Goal: Information Seeking & Learning: Understand process/instructions

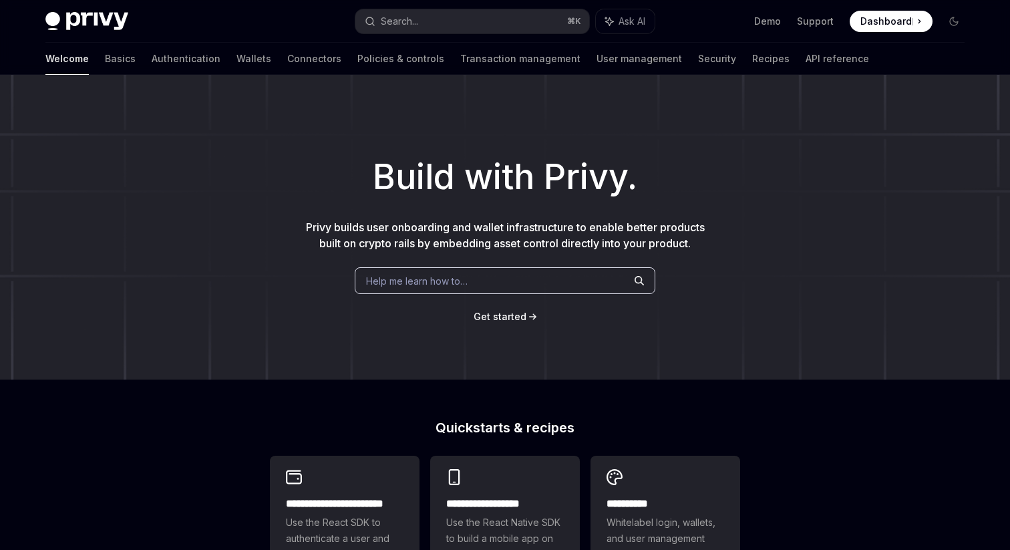
type textarea "*"
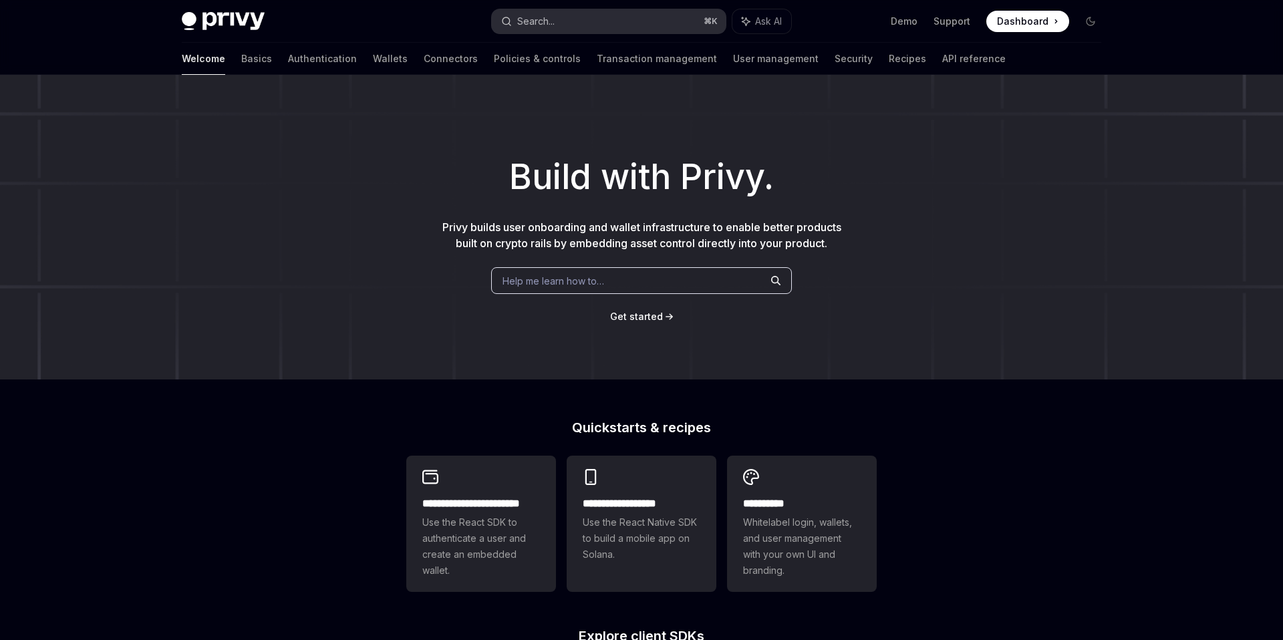
click at [555, 19] on div "Search..." at bounding box center [535, 21] width 37 height 16
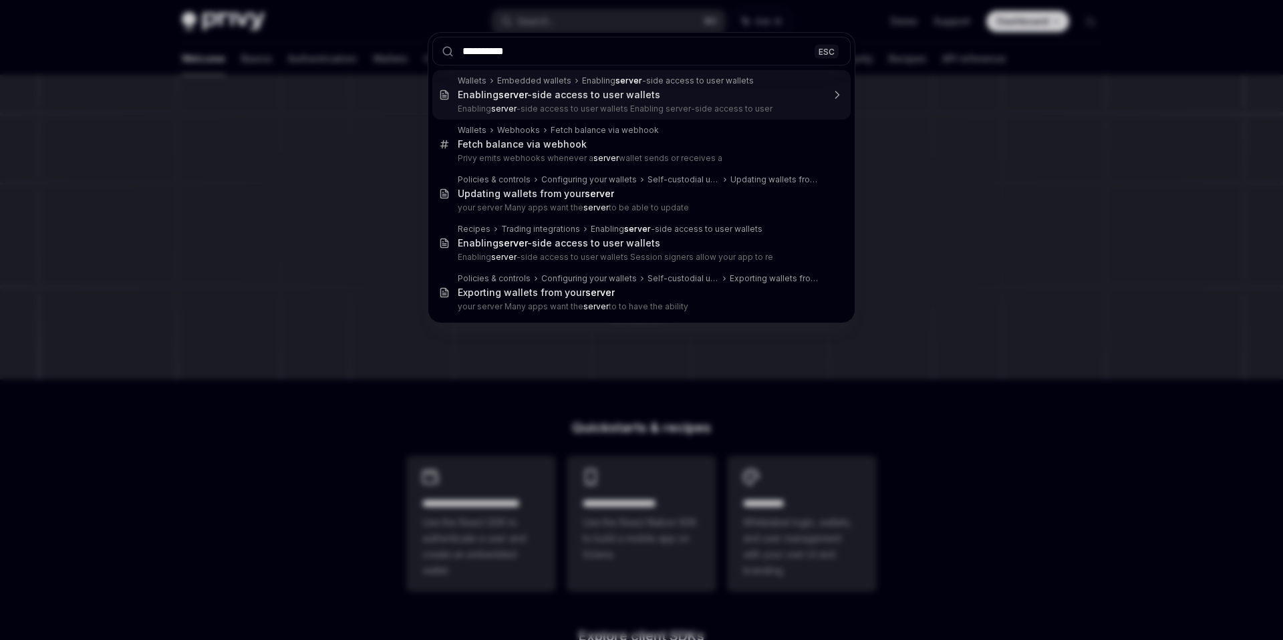
type input "**********"
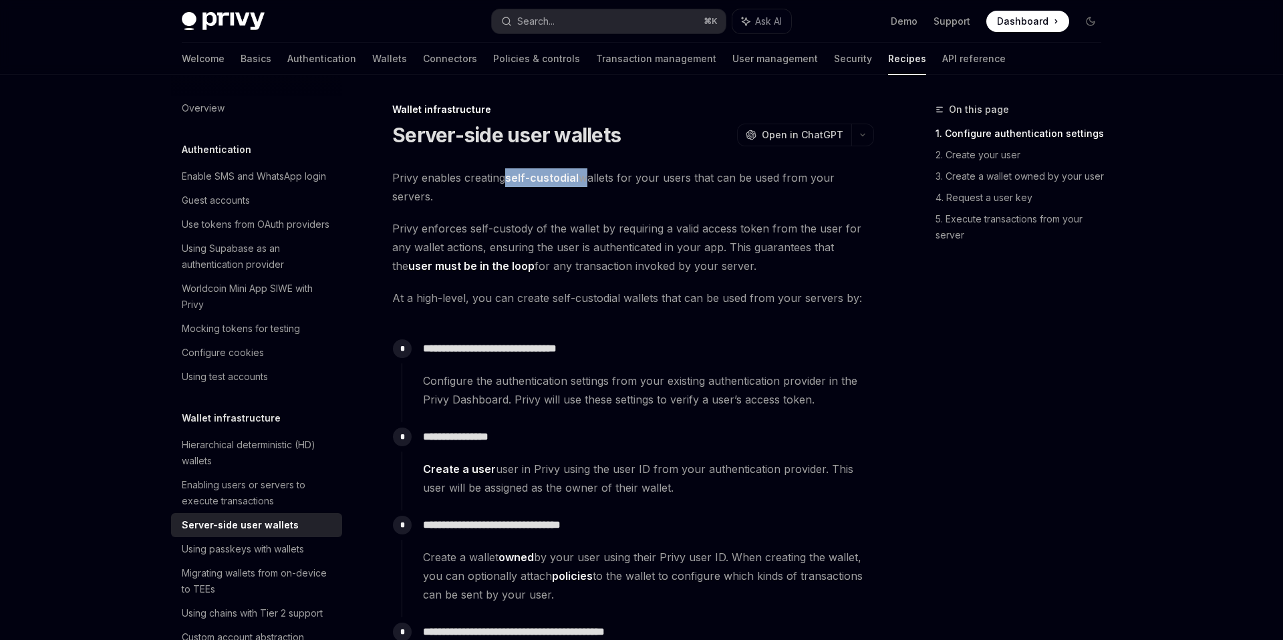
drag, startPoint x: 508, startPoint y: 182, endPoint x: 585, endPoint y: 184, distance: 76.2
click at [585, 184] on span "Privy enables creating self-custodial wallets for your users that can be used f…" at bounding box center [633, 186] width 482 height 37
click at [611, 301] on span "At a high-level, you can create self-custodial wallets that can be used from yo…" at bounding box center [633, 298] width 482 height 19
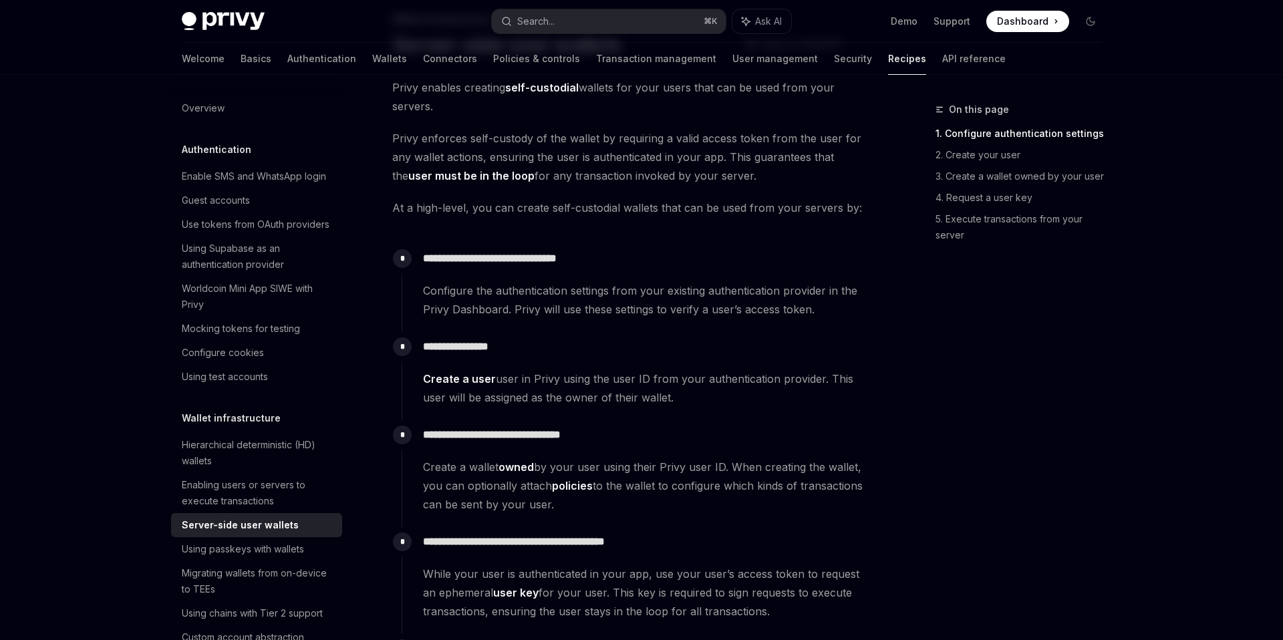
scroll to position [1, 0]
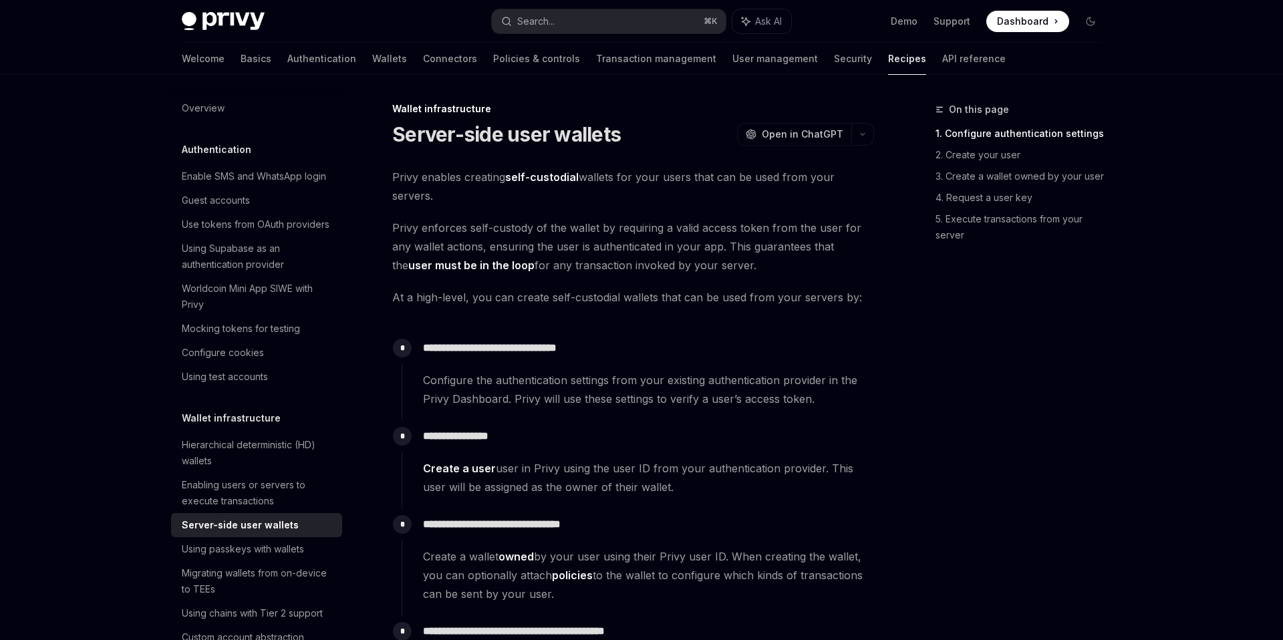
click at [454, 302] on span "At a high-level, you can create self-custodial wallets that can be used from yo…" at bounding box center [633, 297] width 482 height 19
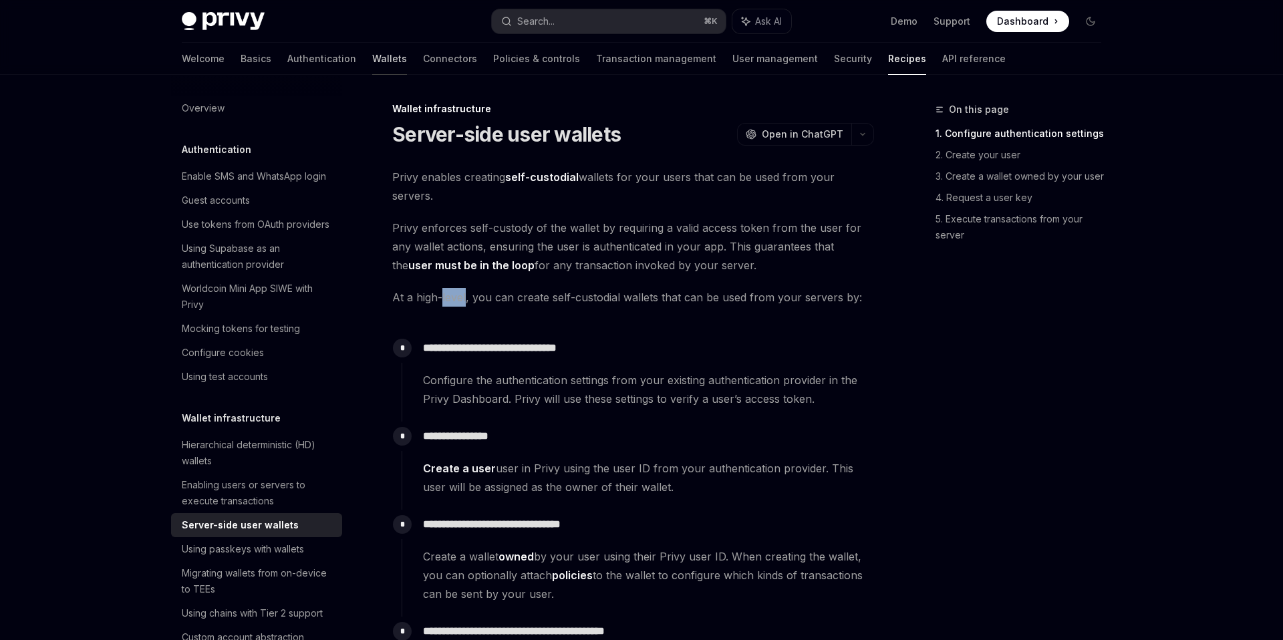
click at [372, 60] on link "Wallets" at bounding box center [389, 59] width 35 height 32
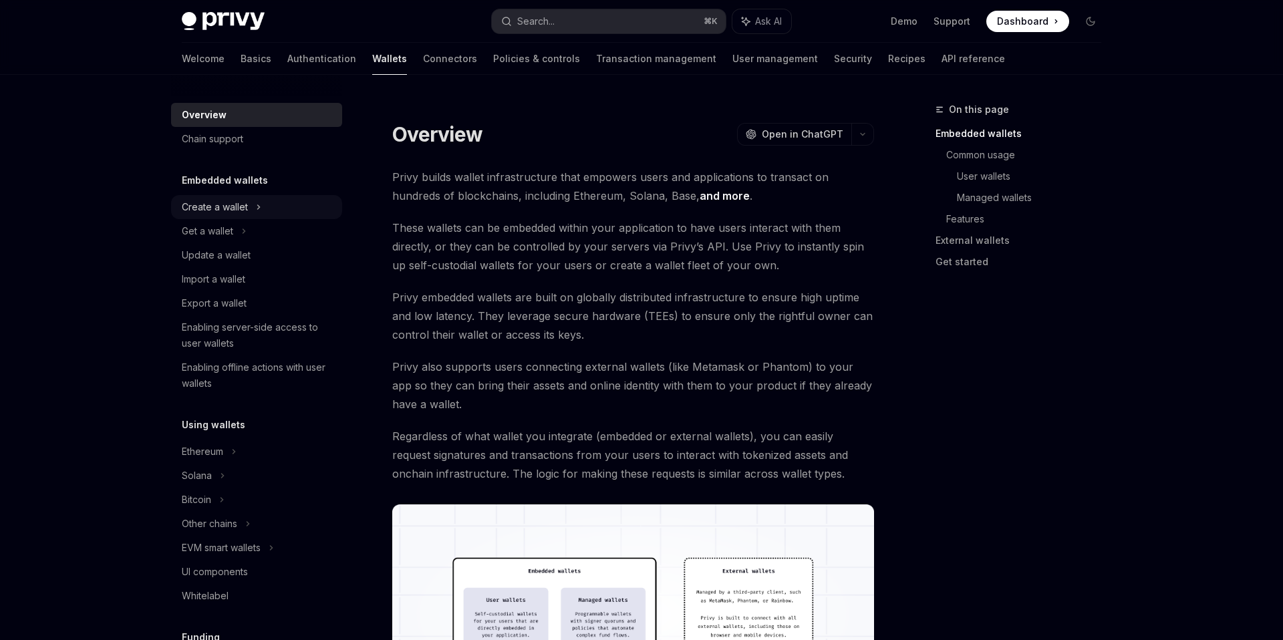
click at [247, 205] on div "Create a wallet" at bounding box center [215, 207] width 66 height 16
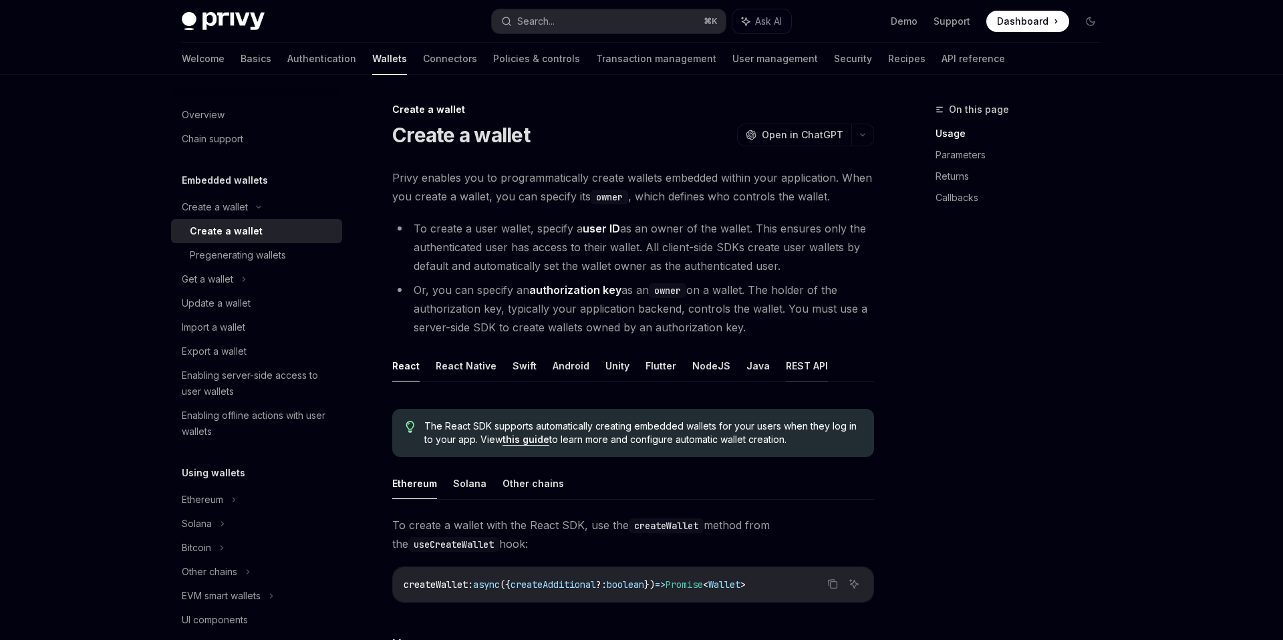
click at [801, 367] on button "REST API" at bounding box center [807, 365] width 42 height 31
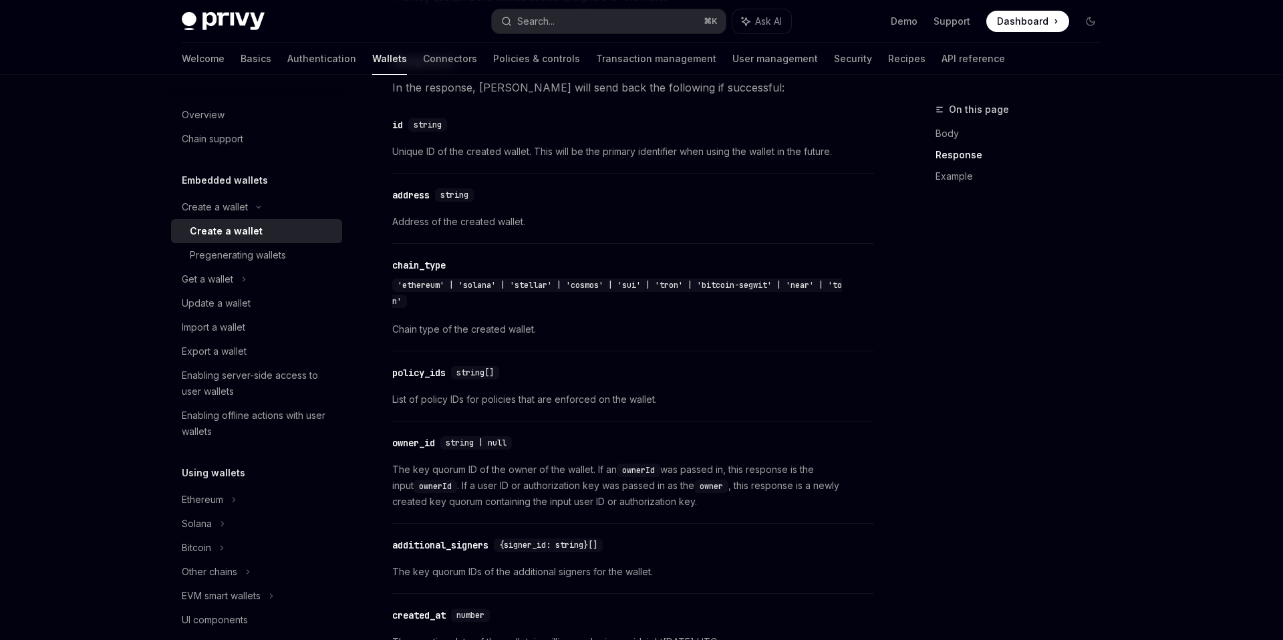
scroll to position [1180, 0]
drag, startPoint x: 684, startPoint y: 488, endPoint x: 709, endPoint y: 488, distance: 24.7
click at [709, 467] on code "owner" at bounding box center [711, 486] width 34 height 13
click at [700, 467] on code "owner" at bounding box center [711, 486] width 34 height 13
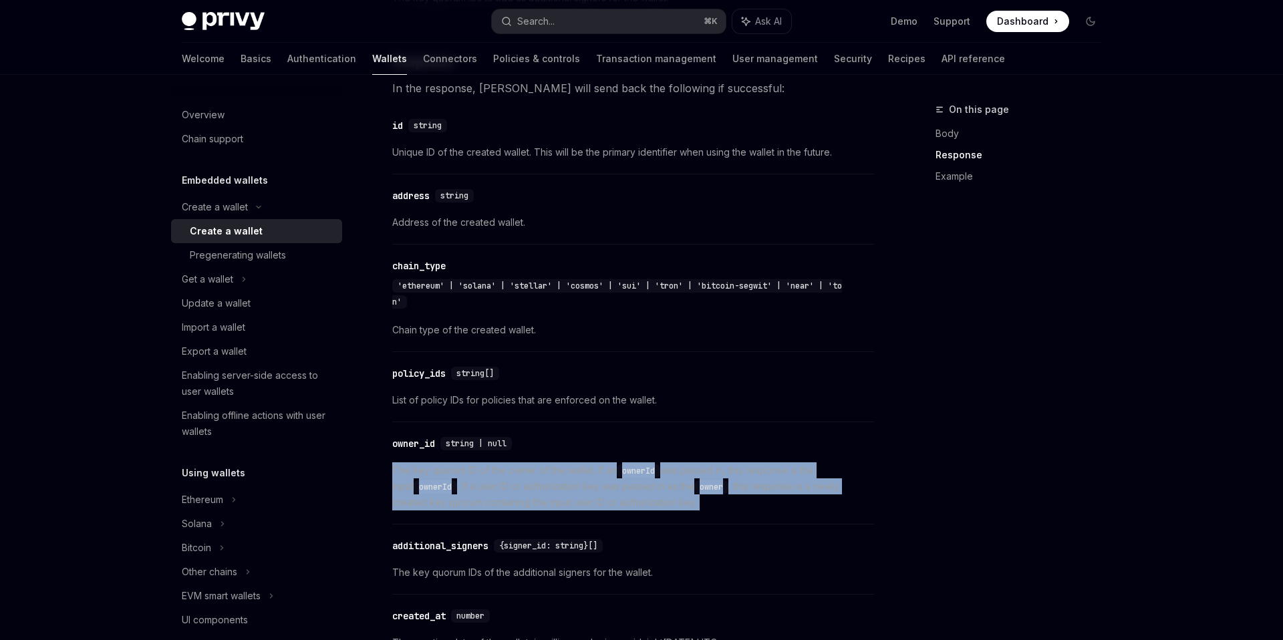
click at [700, 467] on code "owner" at bounding box center [711, 486] width 34 height 13
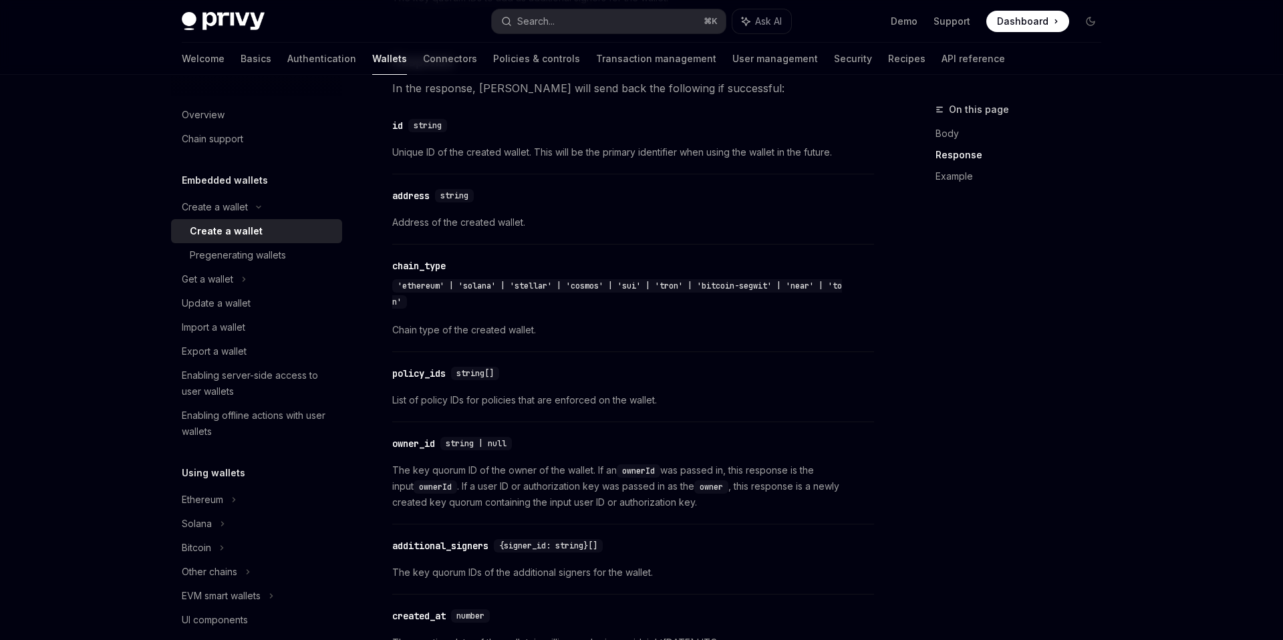
click at [695, 467] on code "owner" at bounding box center [711, 486] width 34 height 13
click at [750, 467] on span "The key quorum ID of the owner of the wallet. If an ownerId was passed in, this…" at bounding box center [633, 486] width 482 height 48
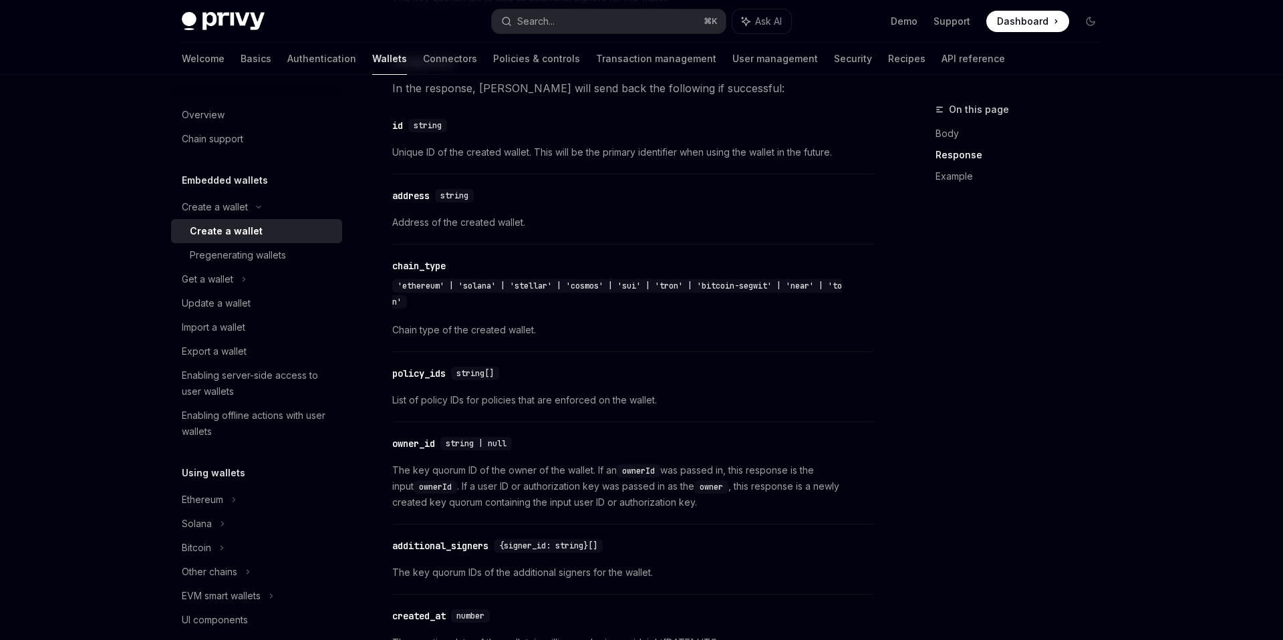
click at [750, 467] on span "The key quorum ID of the owner of the wallet. If an ownerId was passed in, this…" at bounding box center [633, 486] width 482 height 48
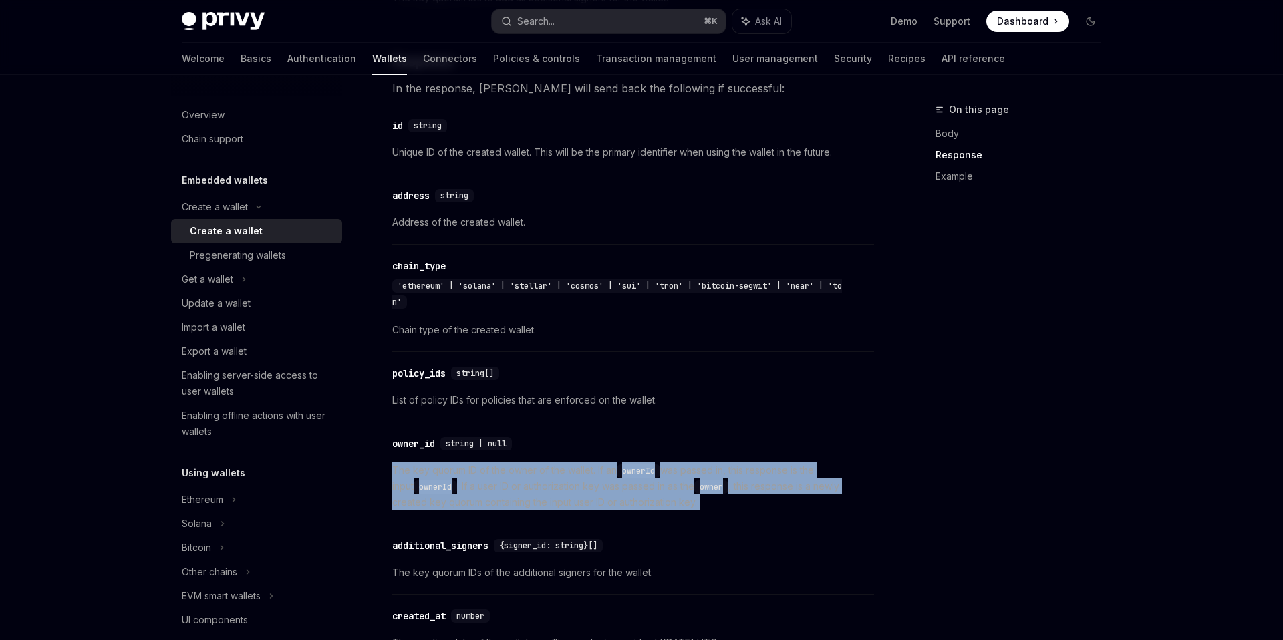
click at [753, 467] on span "The key quorum ID of the owner of the wallet. If an ownerId was passed in, this…" at bounding box center [633, 486] width 482 height 48
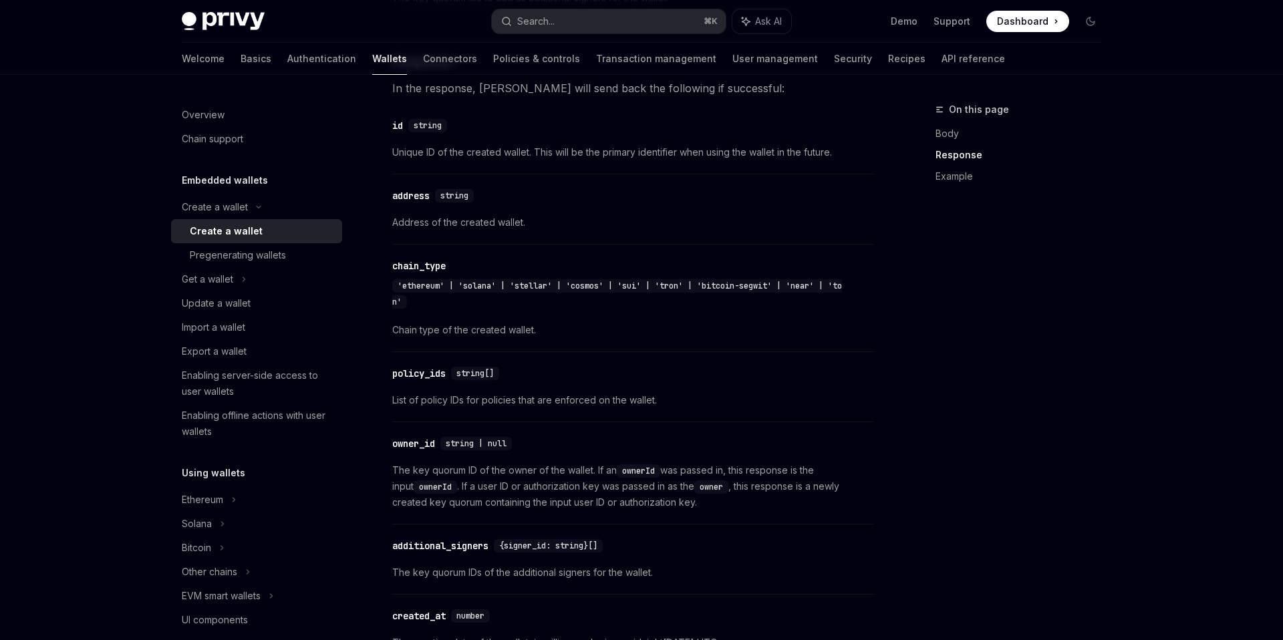
click at [753, 467] on span "The key quorum ID of the owner of the wallet. If an ownerId was passed in, this…" at bounding box center [633, 486] width 482 height 48
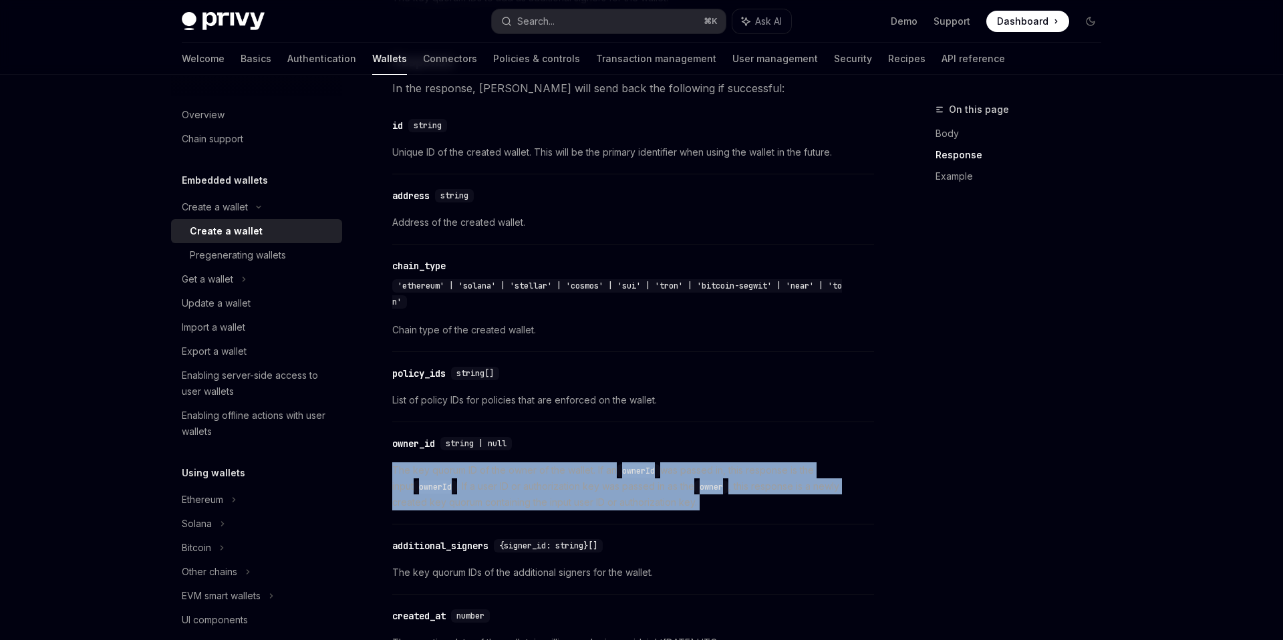
click at [753, 467] on span "The key quorum ID of the owner of the wallet. If an ownerId was passed in, this…" at bounding box center [633, 486] width 482 height 48
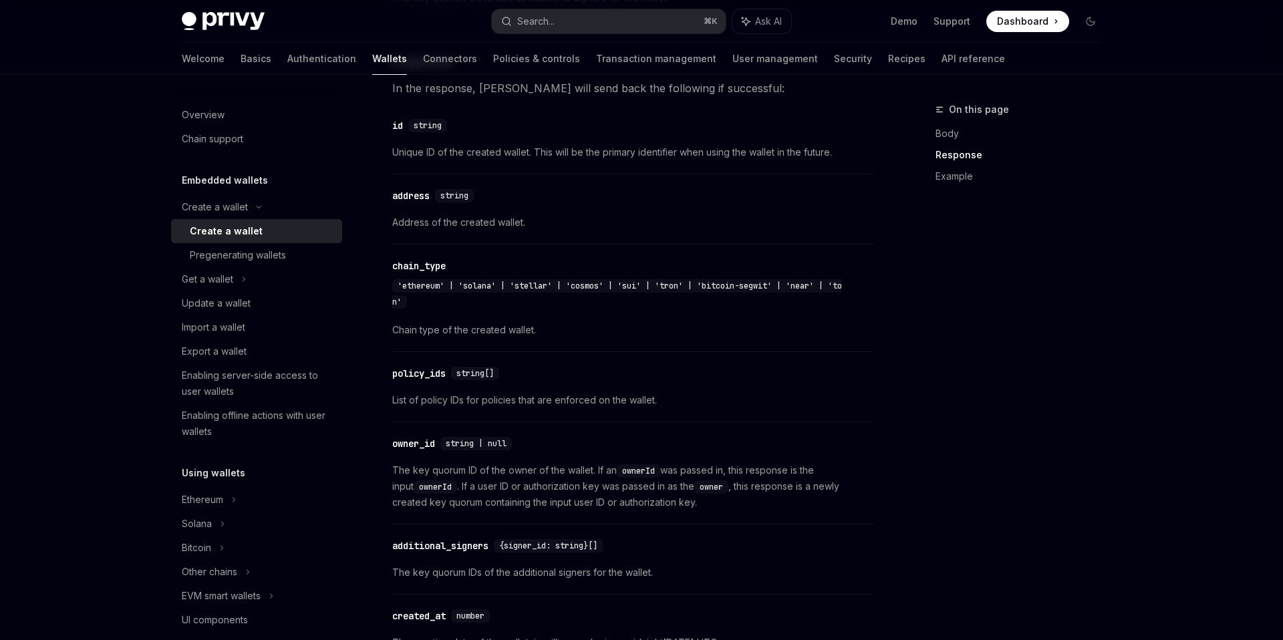
click at [753, 467] on span "The key quorum ID of the owner of the wallet. If an ownerId was passed in, this…" at bounding box center [633, 486] width 482 height 48
click at [706, 467] on span "The key quorum ID of the owner of the wallet. If an ownerId was passed in, this…" at bounding box center [633, 486] width 482 height 48
click at [617, 467] on span "The key quorum ID of the owner of the wallet. If an ownerId was passed in, this…" at bounding box center [633, 486] width 482 height 48
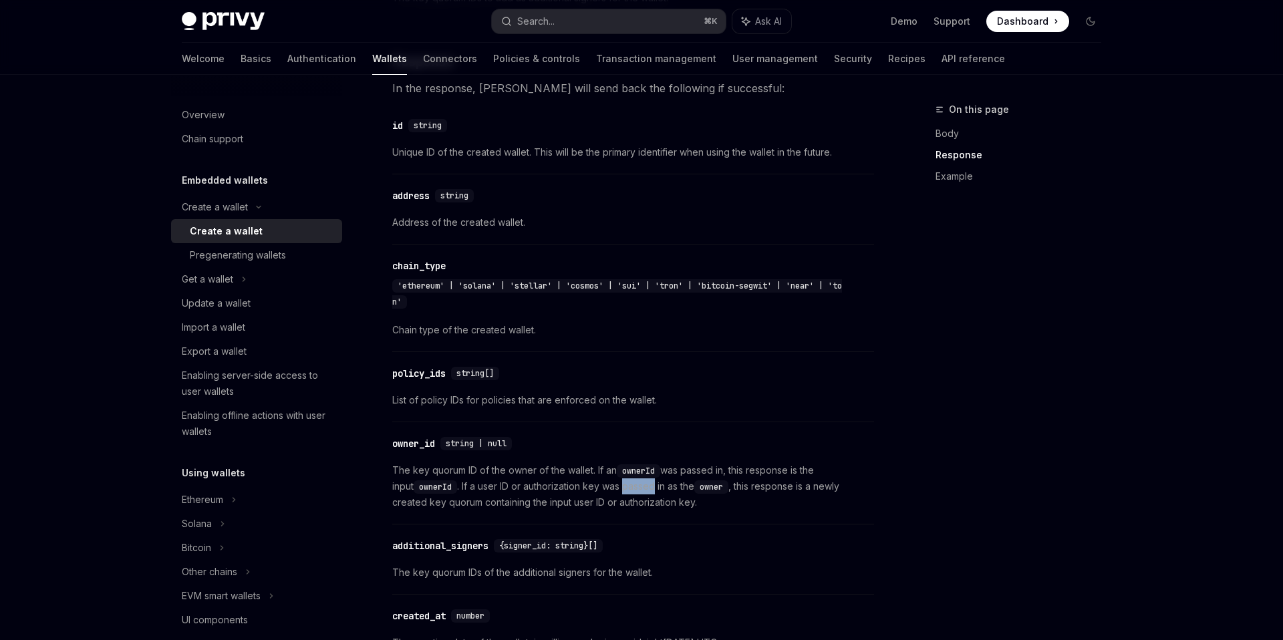
click at [617, 467] on span "The key quorum ID of the owner of the wallet. If an ownerId was passed in, this…" at bounding box center [633, 486] width 482 height 48
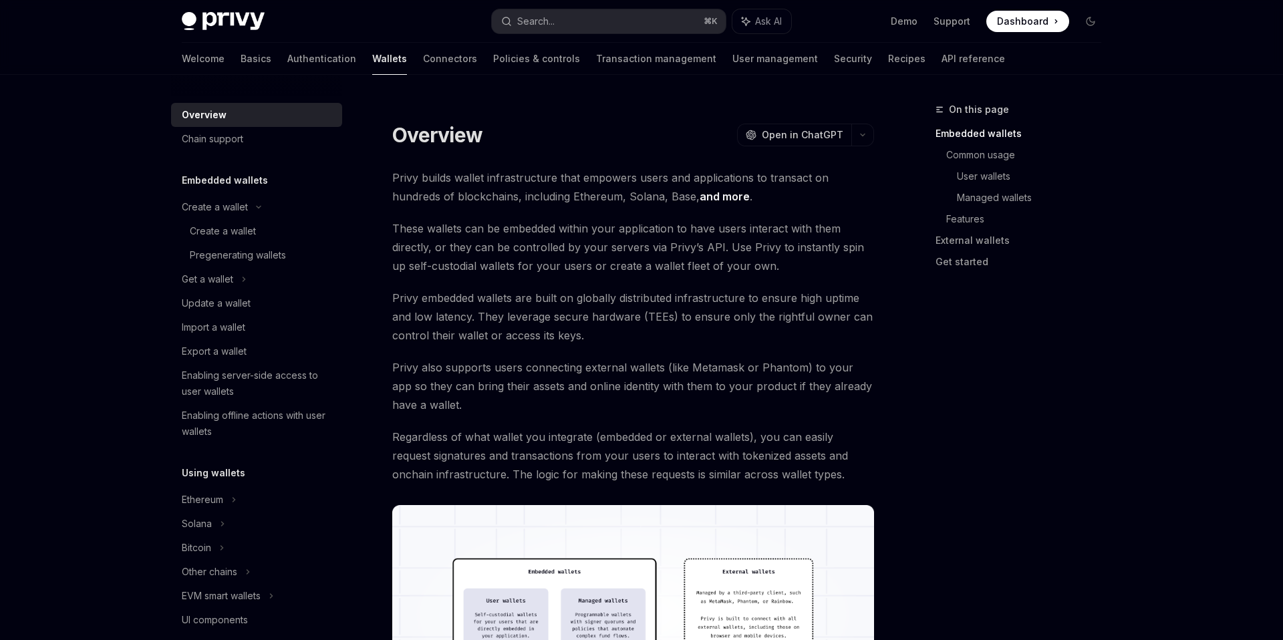
scroll to position [1, 0]
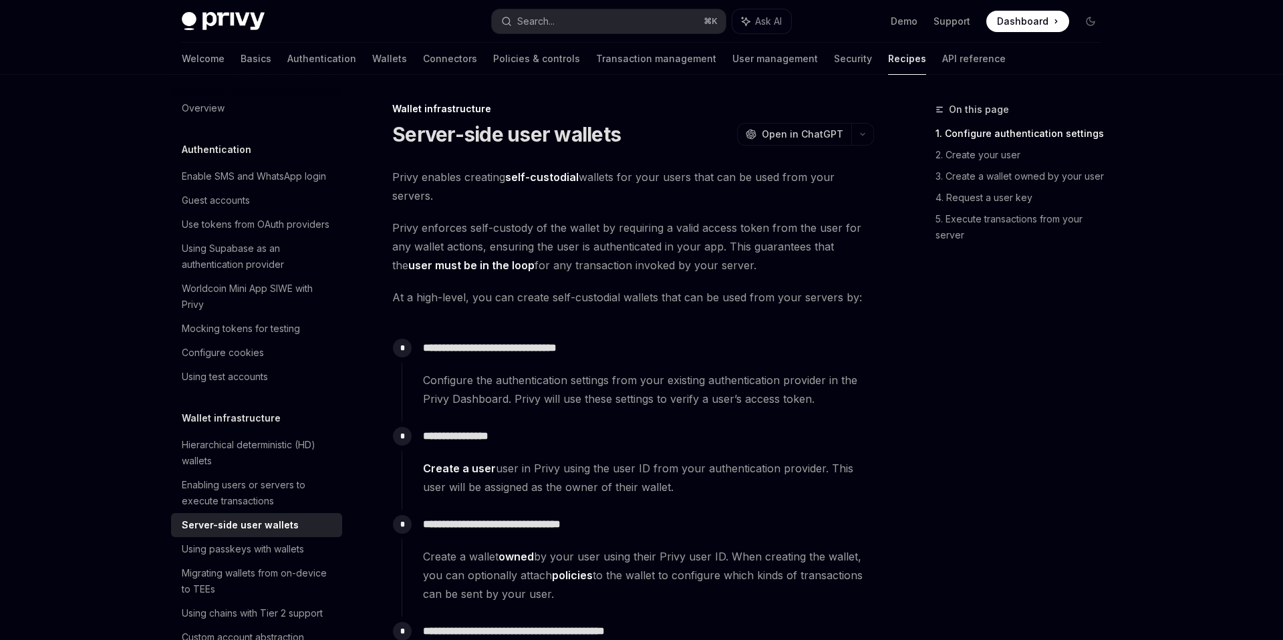
type textarea "*"
